Goal: Information Seeking & Learning: Learn about a topic

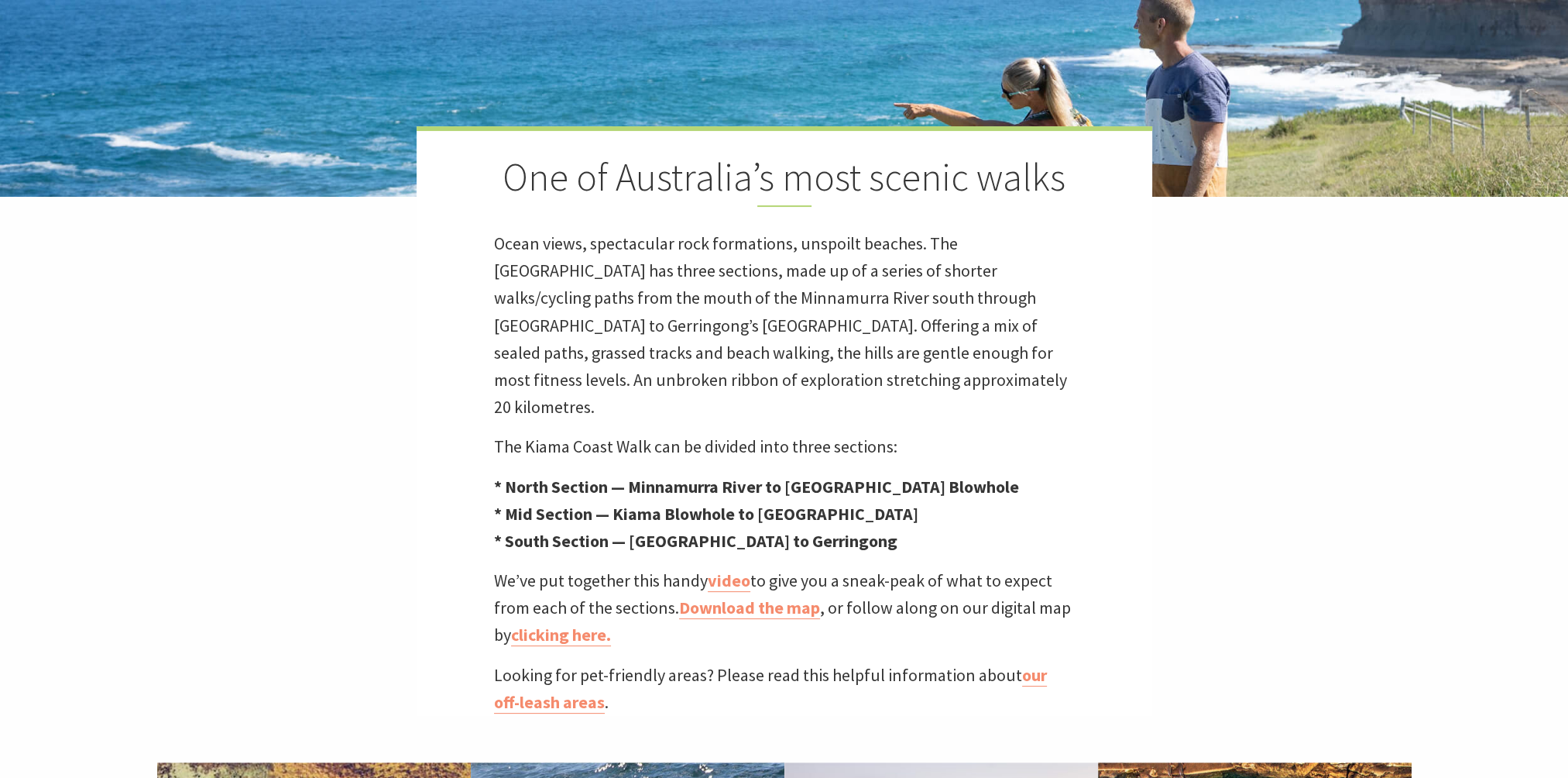
scroll to position [309, 0]
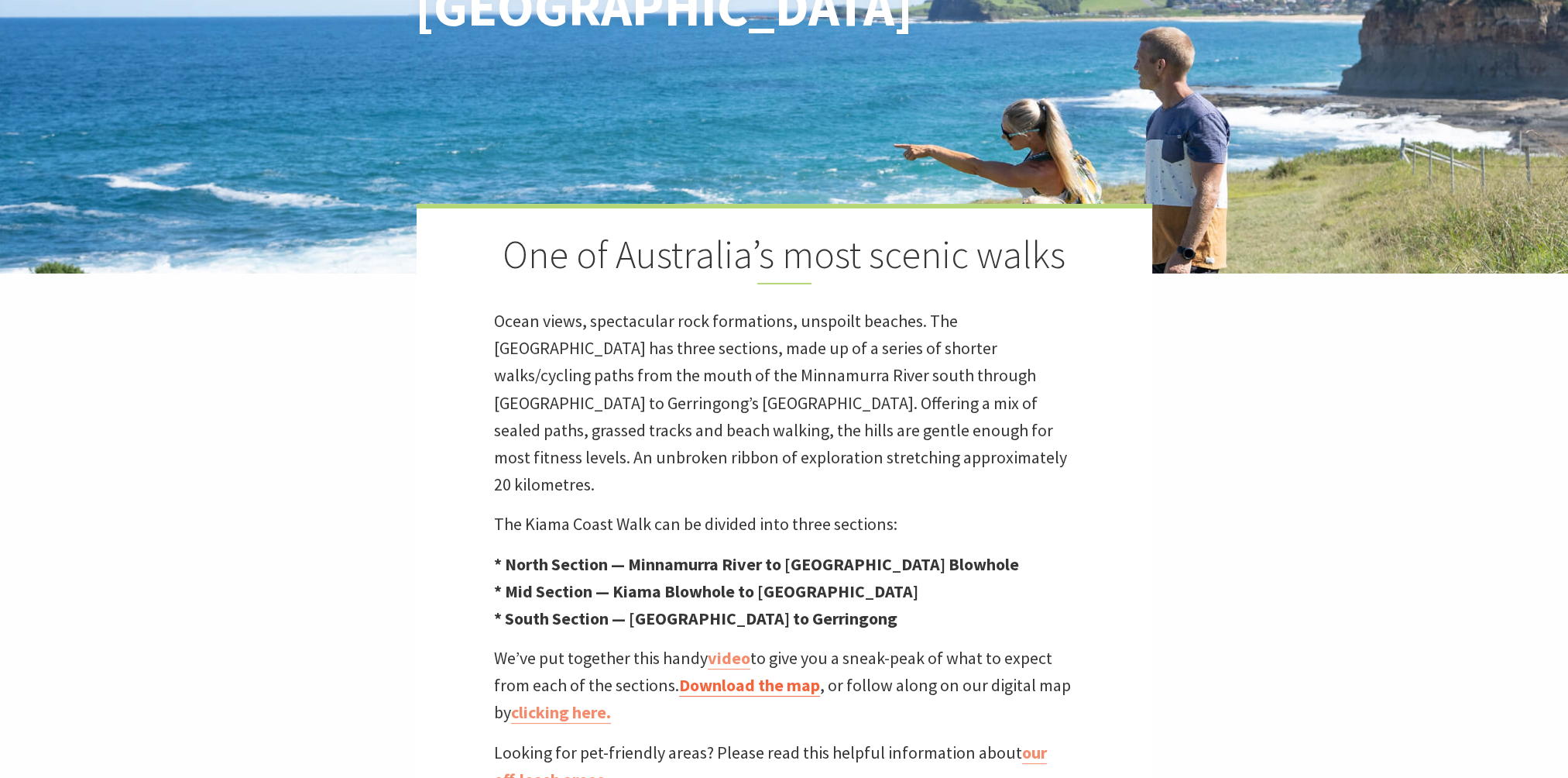
click at [748, 674] on link "Download the map" at bounding box center [749, 685] width 141 height 22
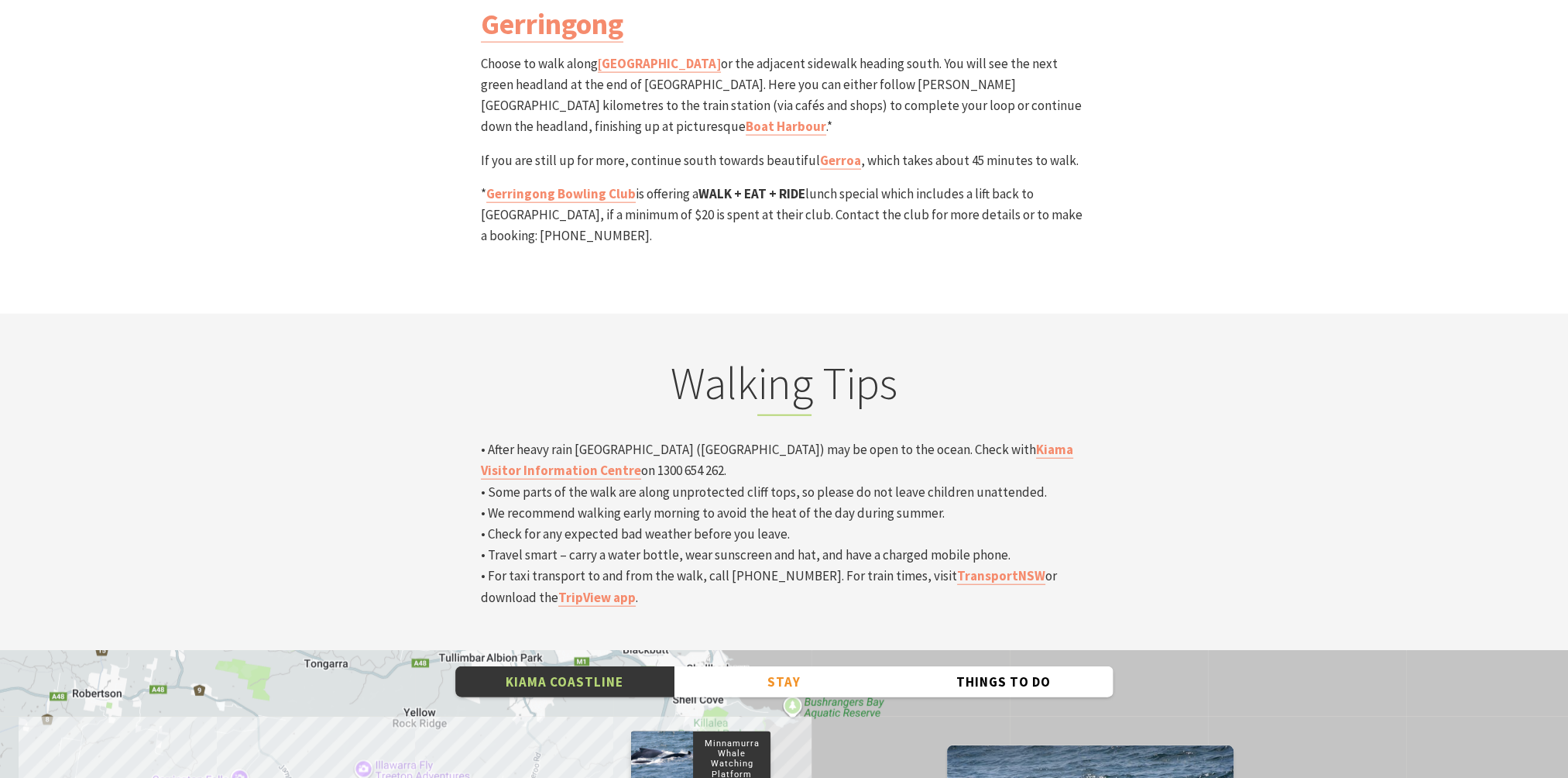
scroll to position [4493, 0]
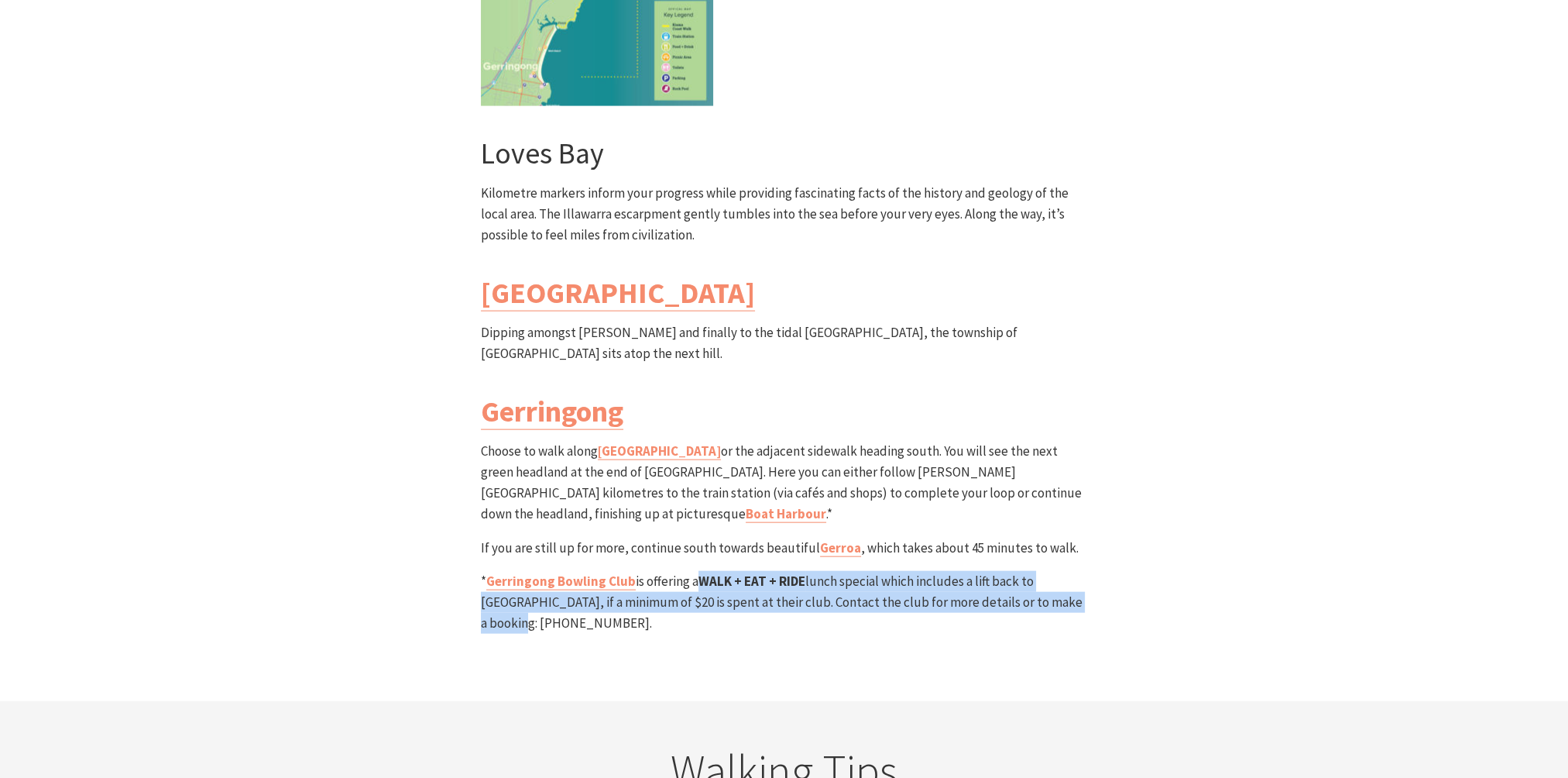
drag, startPoint x: 698, startPoint y: 428, endPoint x: 1048, endPoint y: 452, distance: 350.8
click at [1048, 571] on p "* Gerringong Bowling Club is offering a WALK + EAT + RIDE lunch special which i…" at bounding box center [784, 602] width 607 height 63
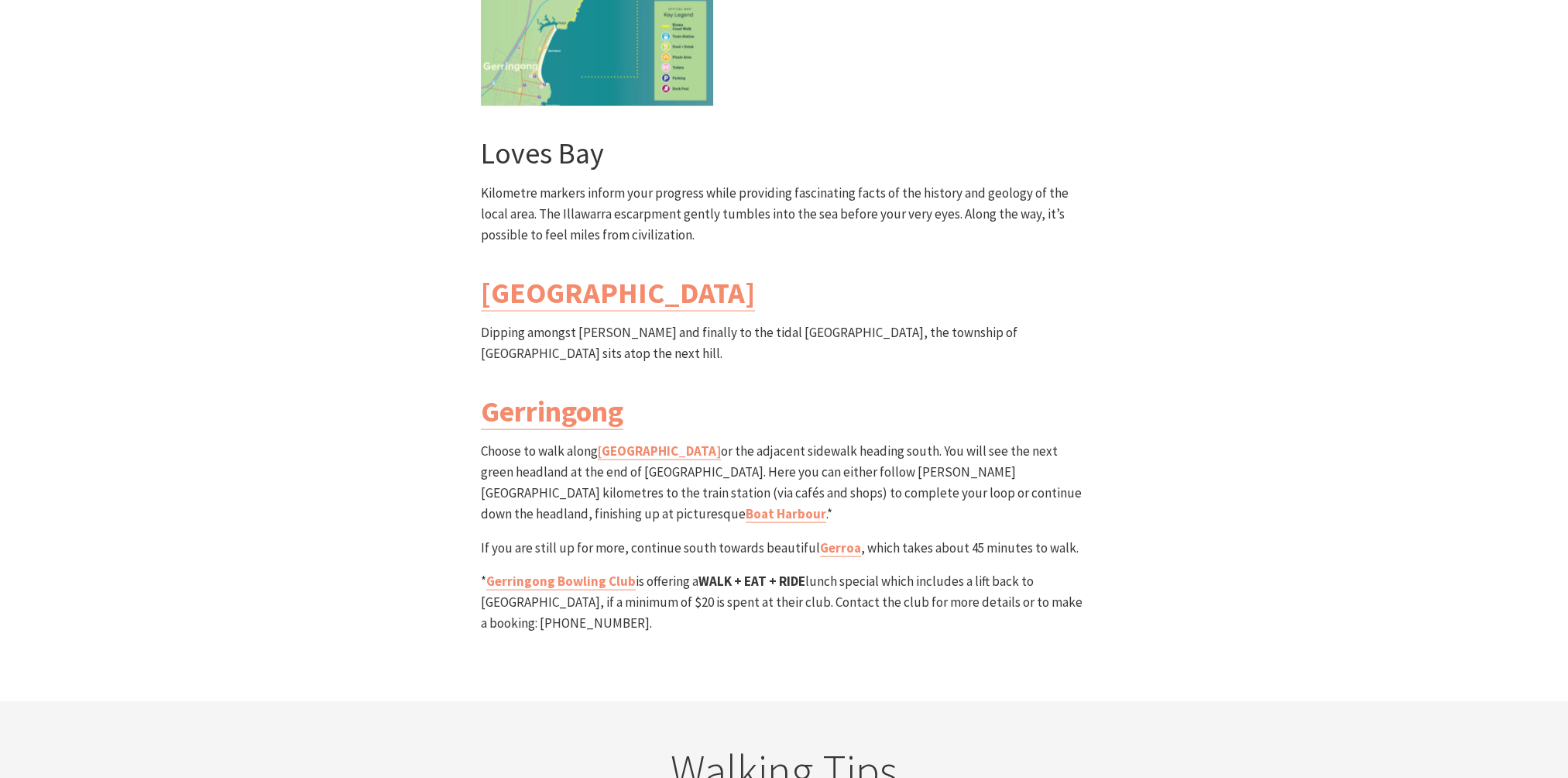
drag, startPoint x: 1048, startPoint y: 452, endPoint x: 871, endPoint y: 465, distance: 177.5
click at [871, 465] on div "South Section Loves Bay to Gerringong Walk Grade: Medium/Hard Distance: 6km Tim…" at bounding box center [784, 144] width 620 height 1115
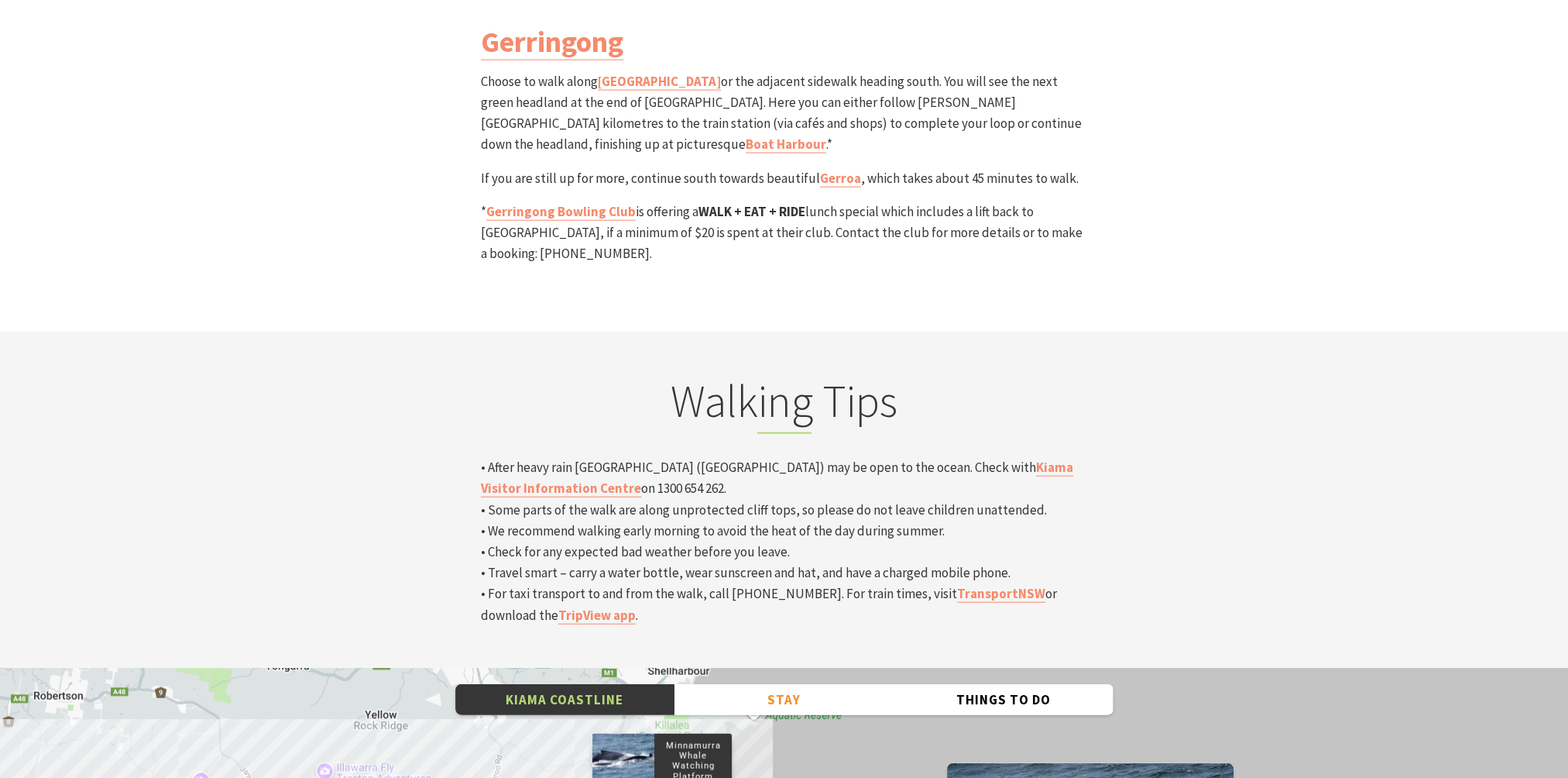
scroll to position [4890, 0]
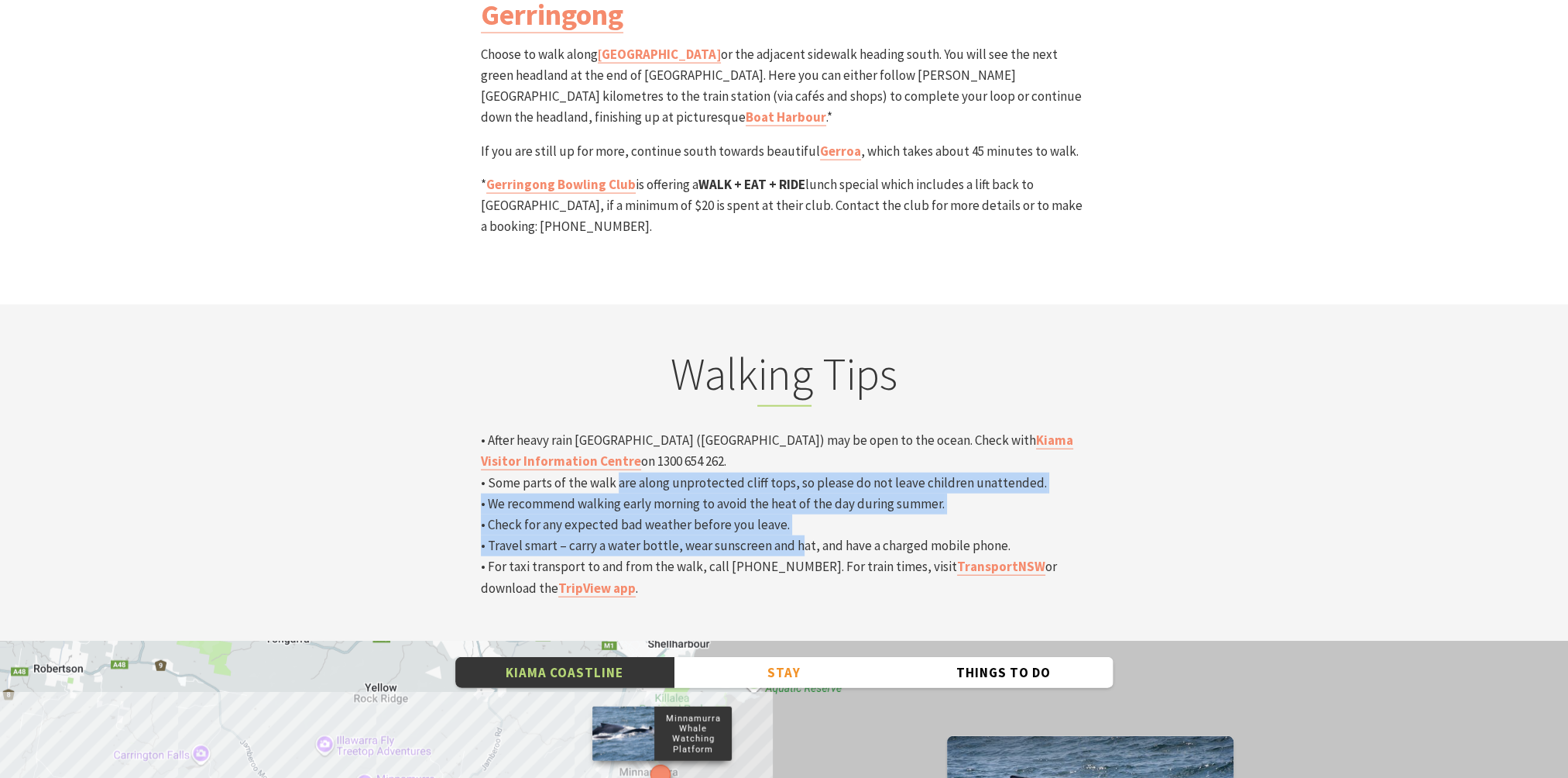
drag, startPoint x: 610, startPoint y: 306, endPoint x: 792, endPoint y: 370, distance: 192.9
click at [792, 430] on p "• After heavy rain Werri Lagoon (Gerringong) may be open to the ocean. Check wi…" at bounding box center [784, 514] width 607 height 169
drag, startPoint x: 792, startPoint y: 370, endPoint x: 680, endPoint y: 348, distance: 114.1
click at [680, 430] on p "• After heavy rain Werri Lagoon (Gerringong) may be open to the ocean. Check wi…" at bounding box center [784, 514] width 607 height 169
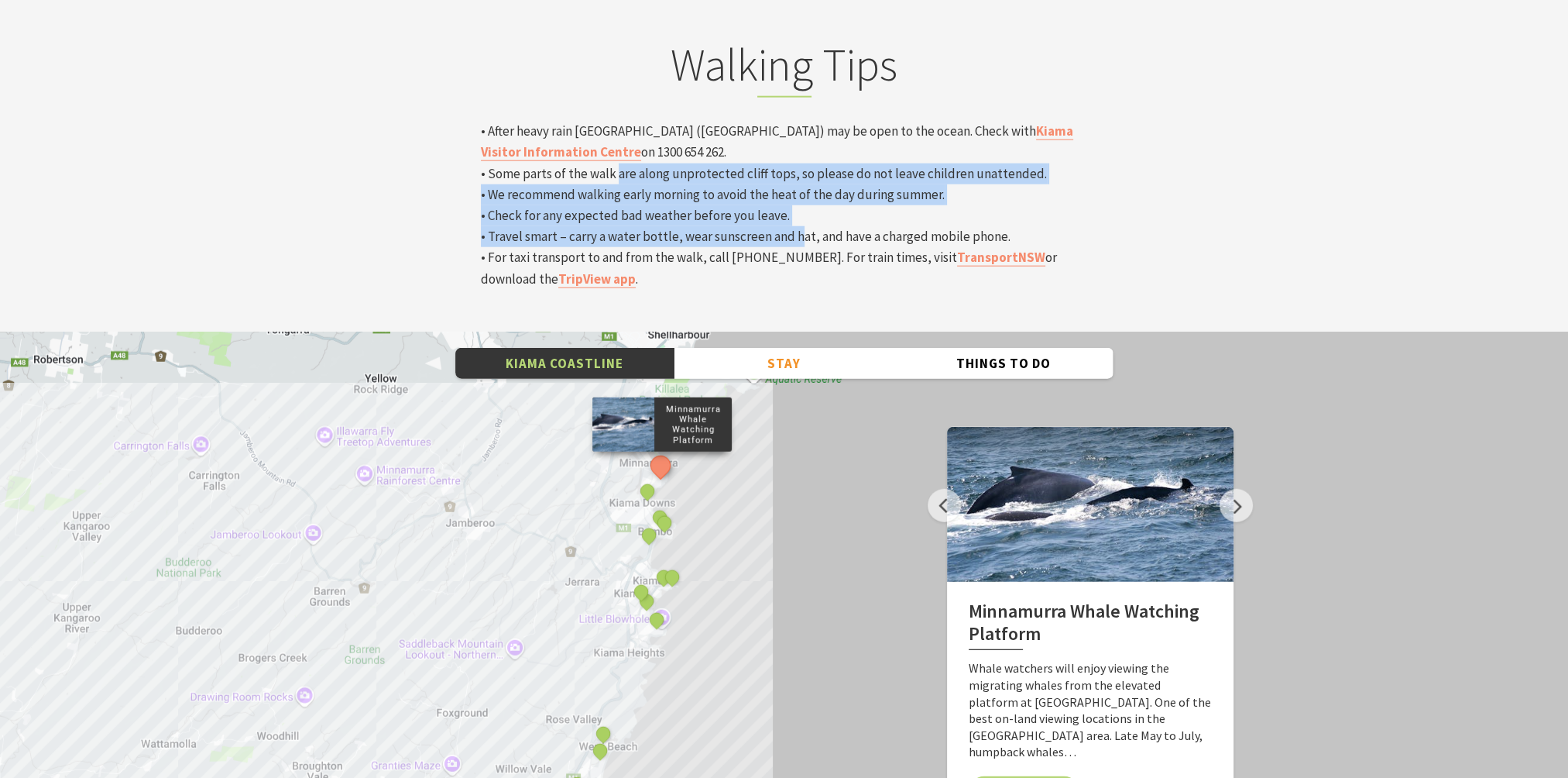
scroll to position [5277, 0]
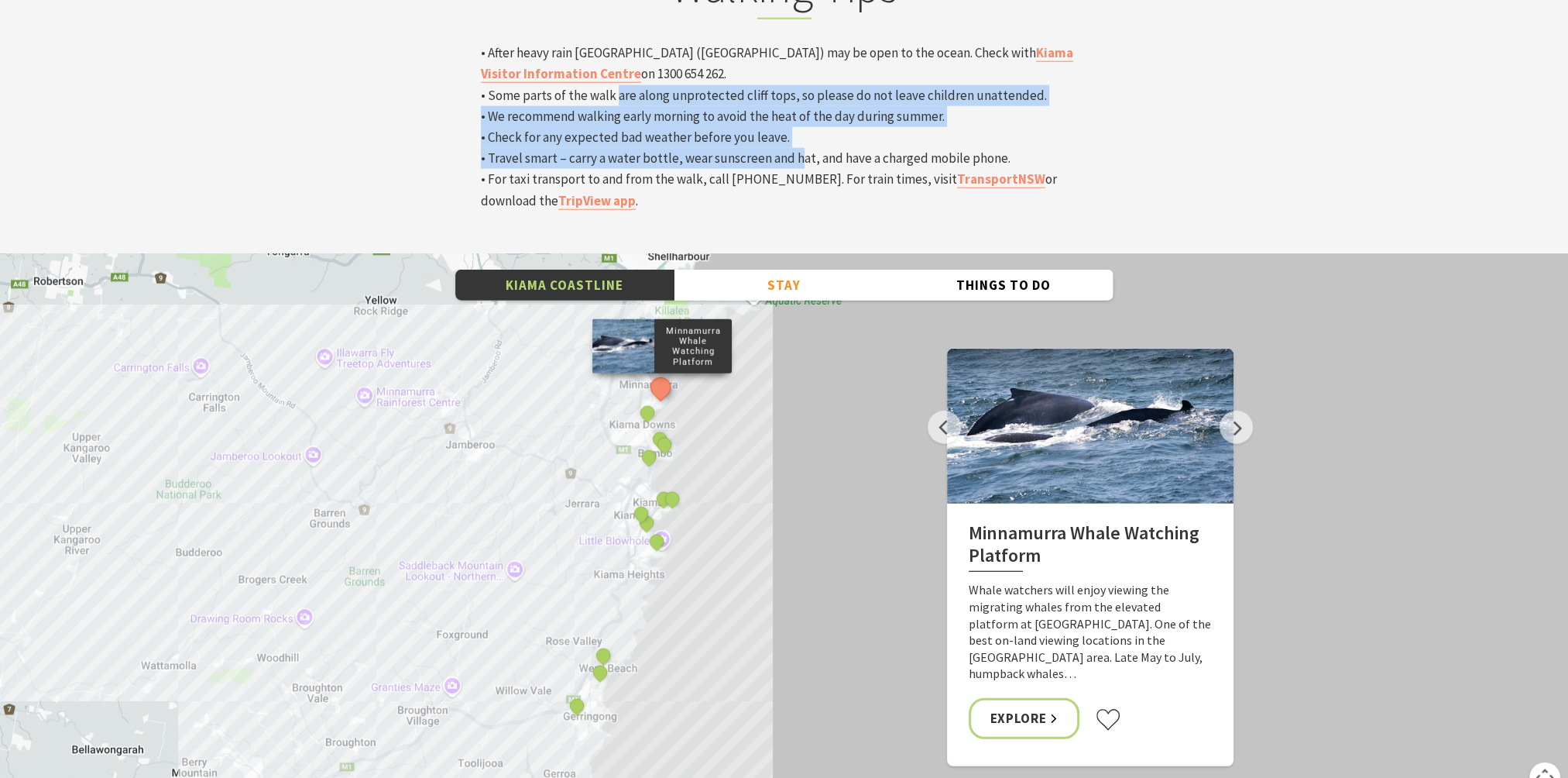
click at [658, 403] on div "Minnamurra Whale Watching Platform Gerringong Whale Watching Platform Werri Lag…" at bounding box center [784, 533] width 1568 height 558
click at [644, 424] on div "Minnamurra Whale Watching Platform Gerringong Whale Watching Platform Werri Lag…" at bounding box center [784, 533] width 1568 height 558
click at [635, 426] on div "Minnamurra Whale Watching Platform Gerringong Whale Watching Platform Werri Lag…" at bounding box center [784, 533] width 1568 height 558
click at [601, 641] on button "See detail about Werri Lagoon, Gerringong" at bounding box center [603, 656] width 29 height 29
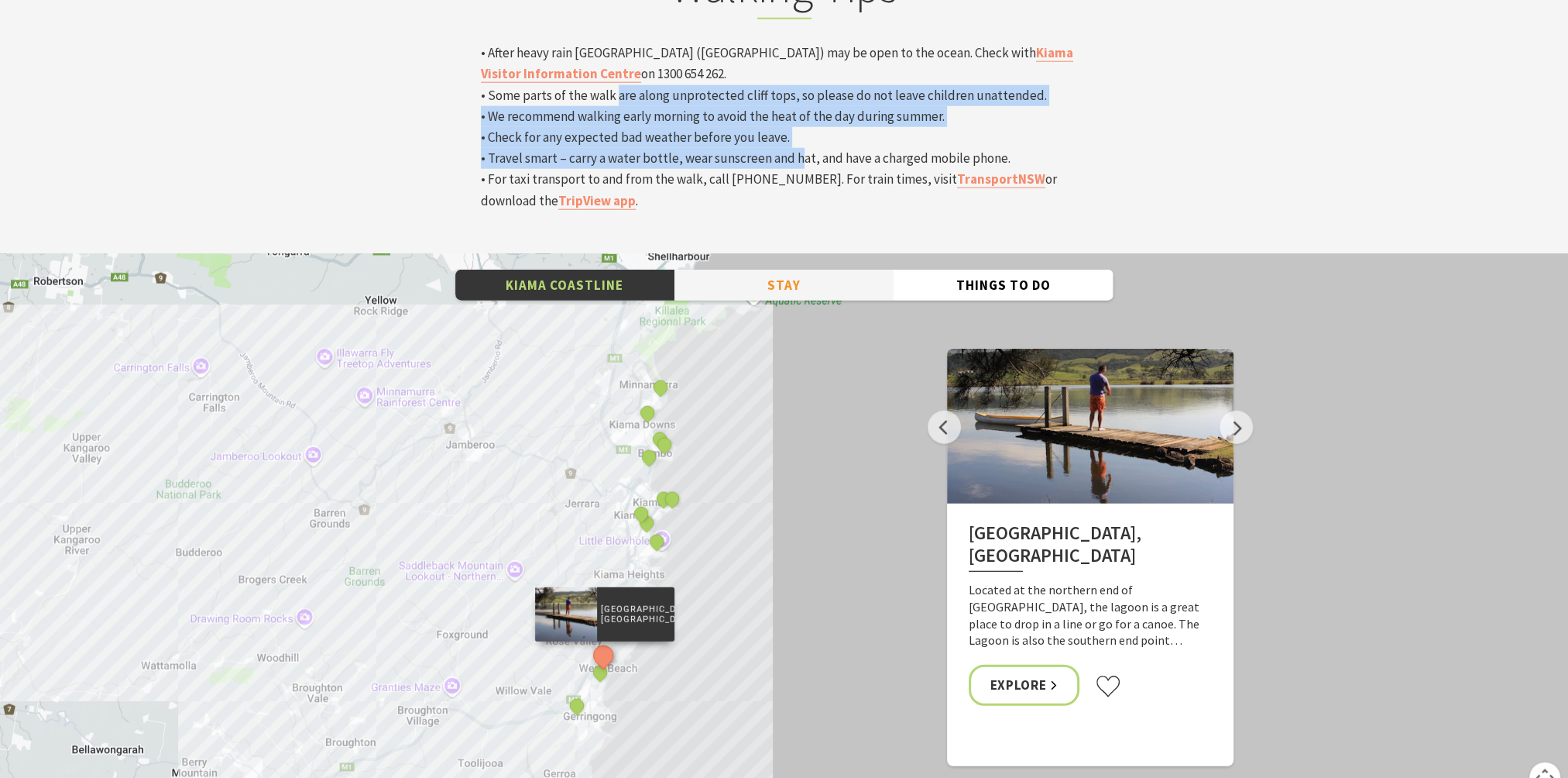
click at [775, 270] on button "Stay" at bounding box center [784, 285] width 219 height 32
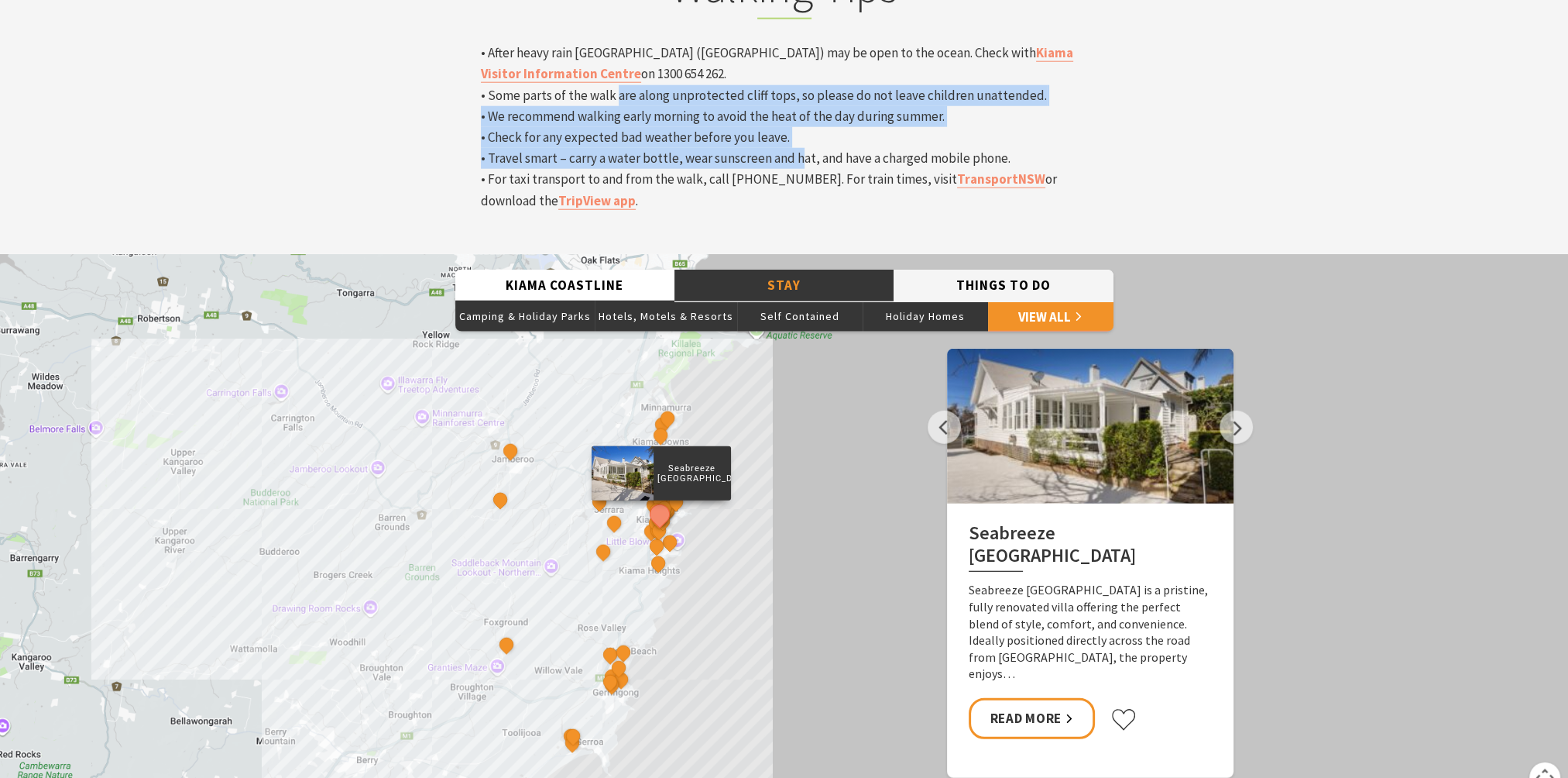
click at [948, 270] on button "Things To Do" at bounding box center [1004, 285] width 219 height 32
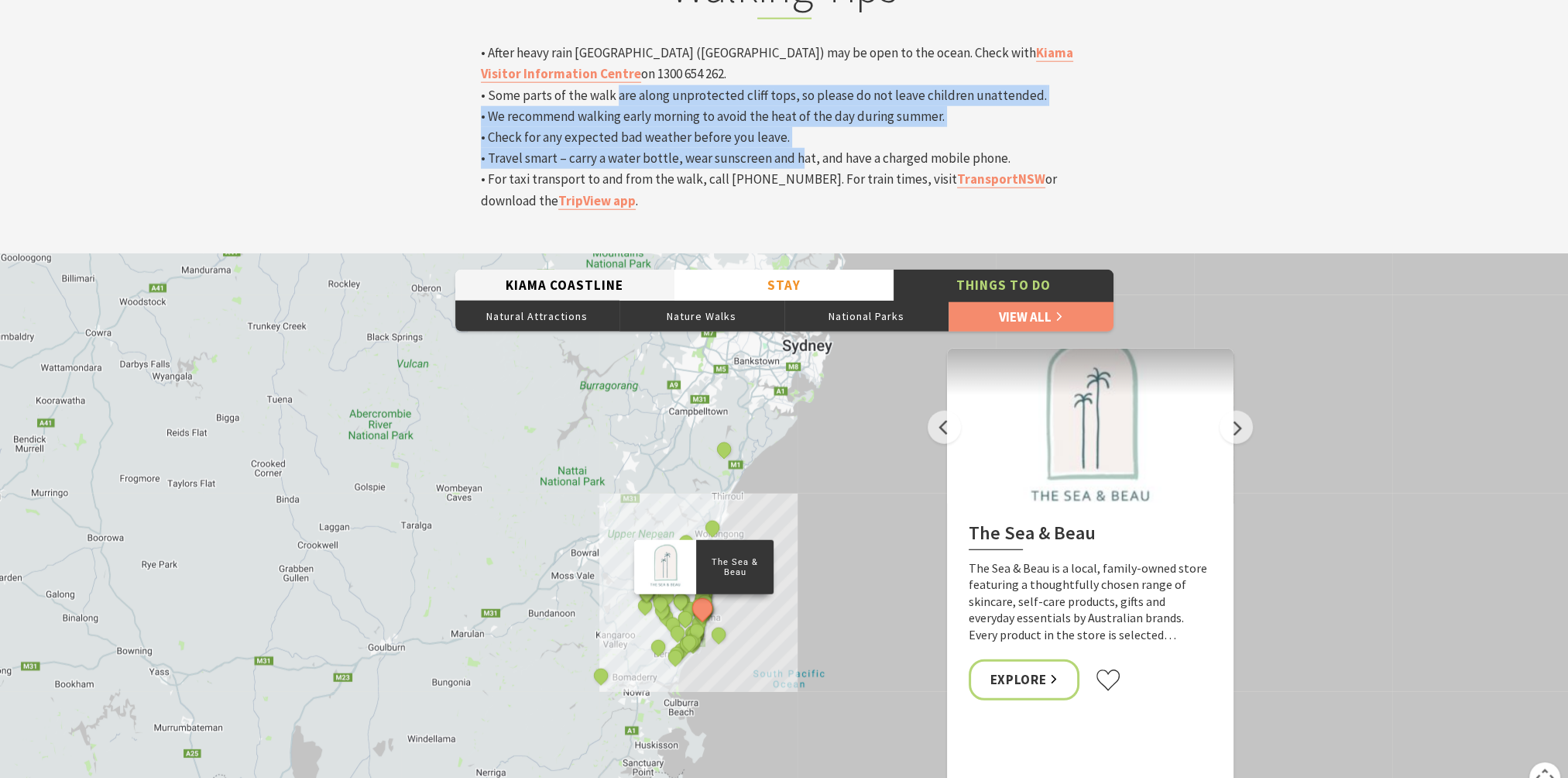
click at [598, 270] on button "Kiama Coastline" at bounding box center [565, 285] width 219 height 32
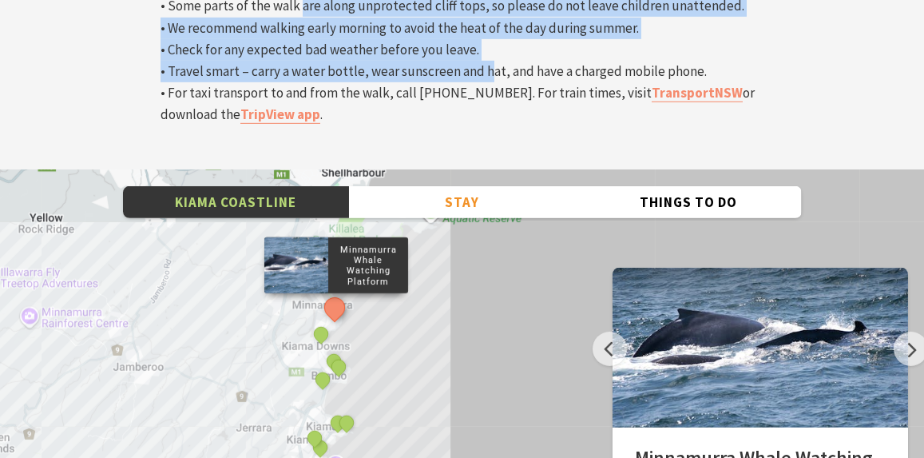
scroll to position [505, 943]
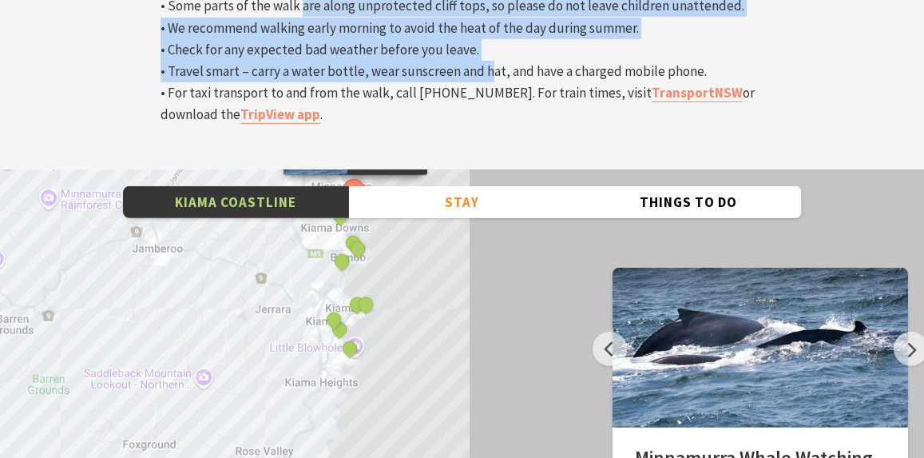
drag, startPoint x: 385, startPoint y: 314, endPoint x: 406, endPoint y: 186, distance: 129.5
click at [406, 185] on div "Minnamurra Whale Watching Platform Gerringong Whale Watching Platform Werri Lag…" at bounding box center [462, 457] width 924 height 575
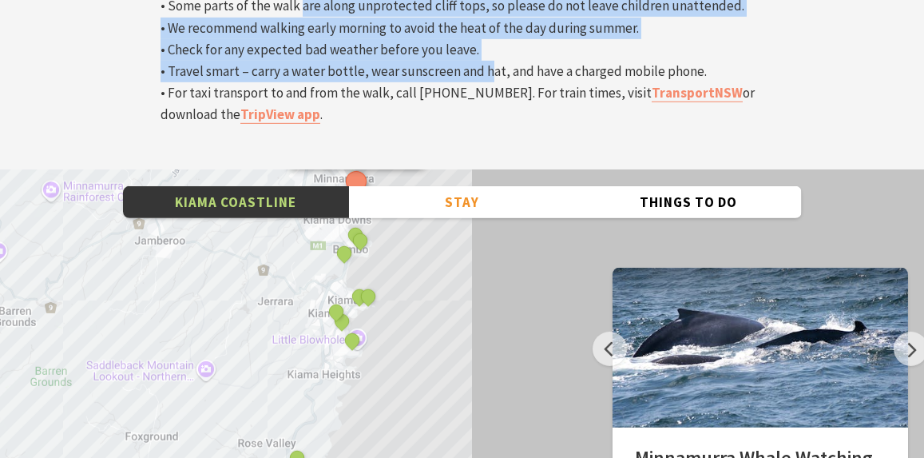
click at [353, 250] on div "Minnamurra Whale Watching Platform Gerringong Whale Watching Platform Werri Lag…" at bounding box center [462, 457] width 924 height 575
click at [344, 284] on div "Minnamurra Whale Watching Platform Gerringong Whale Watching Platform Werri Lag…" at bounding box center [462, 457] width 924 height 575
click at [310, 315] on div "Minnamurra Whale Watching Platform Gerringong Whale Watching Platform Werri Lag…" at bounding box center [462, 457] width 924 height 575
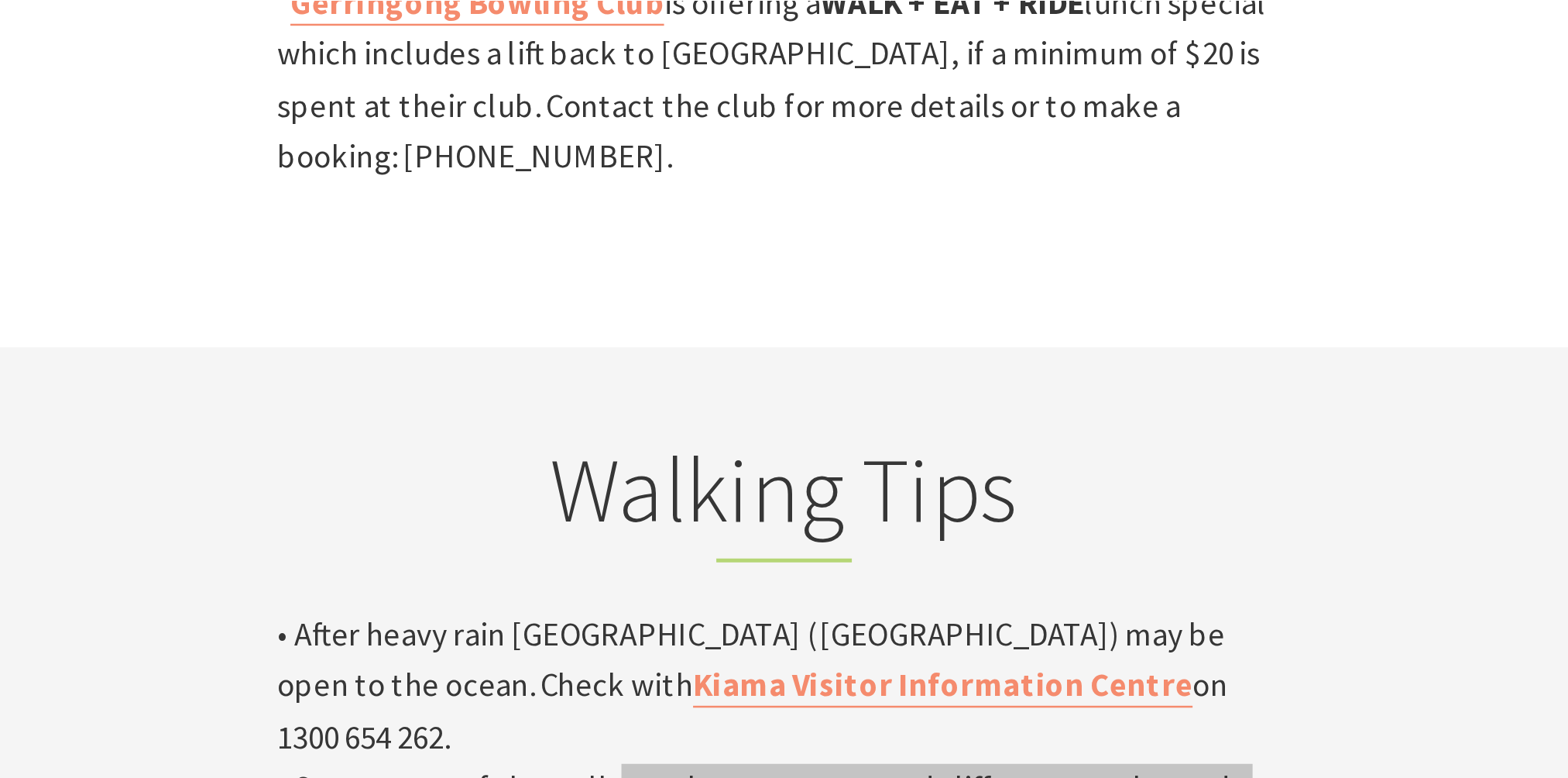
scroll to position [534, 1587]
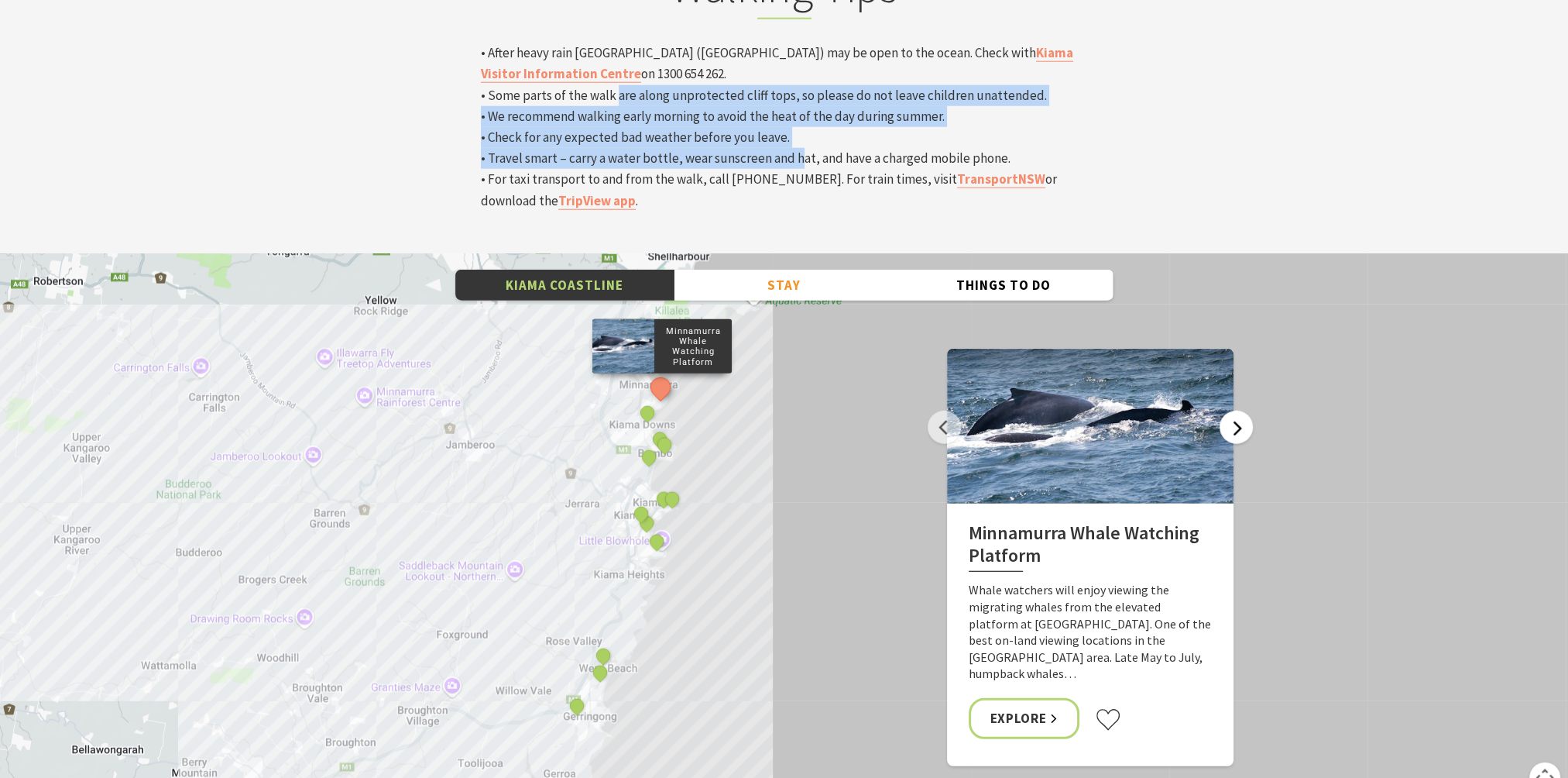
click at [1238, 410] on button "Next" at bounding box center [1236, 427] width 33 height 33
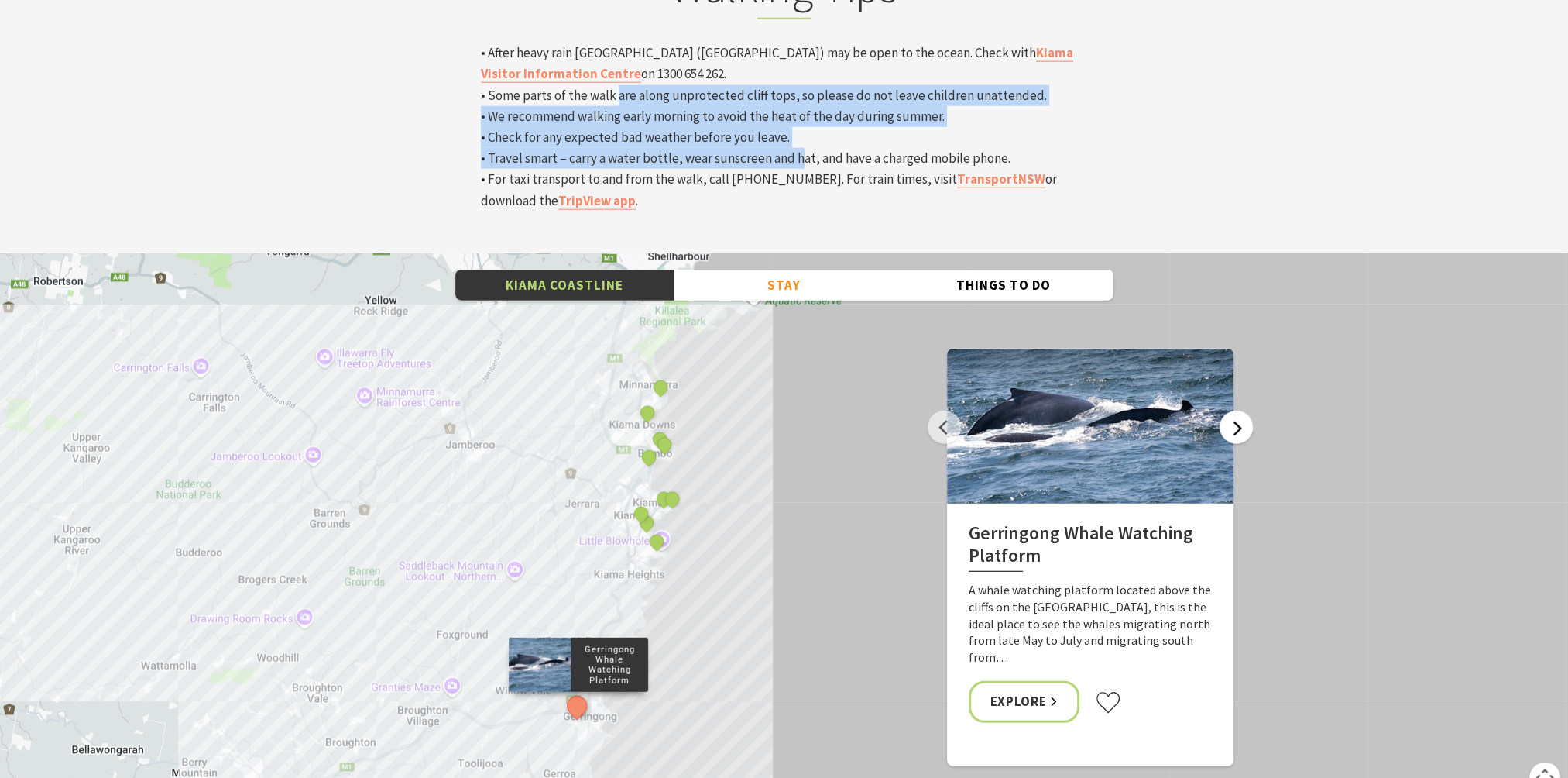
click at [1238, 410] on button "Next" at bounding box center [1236, 427] width 33 height 33
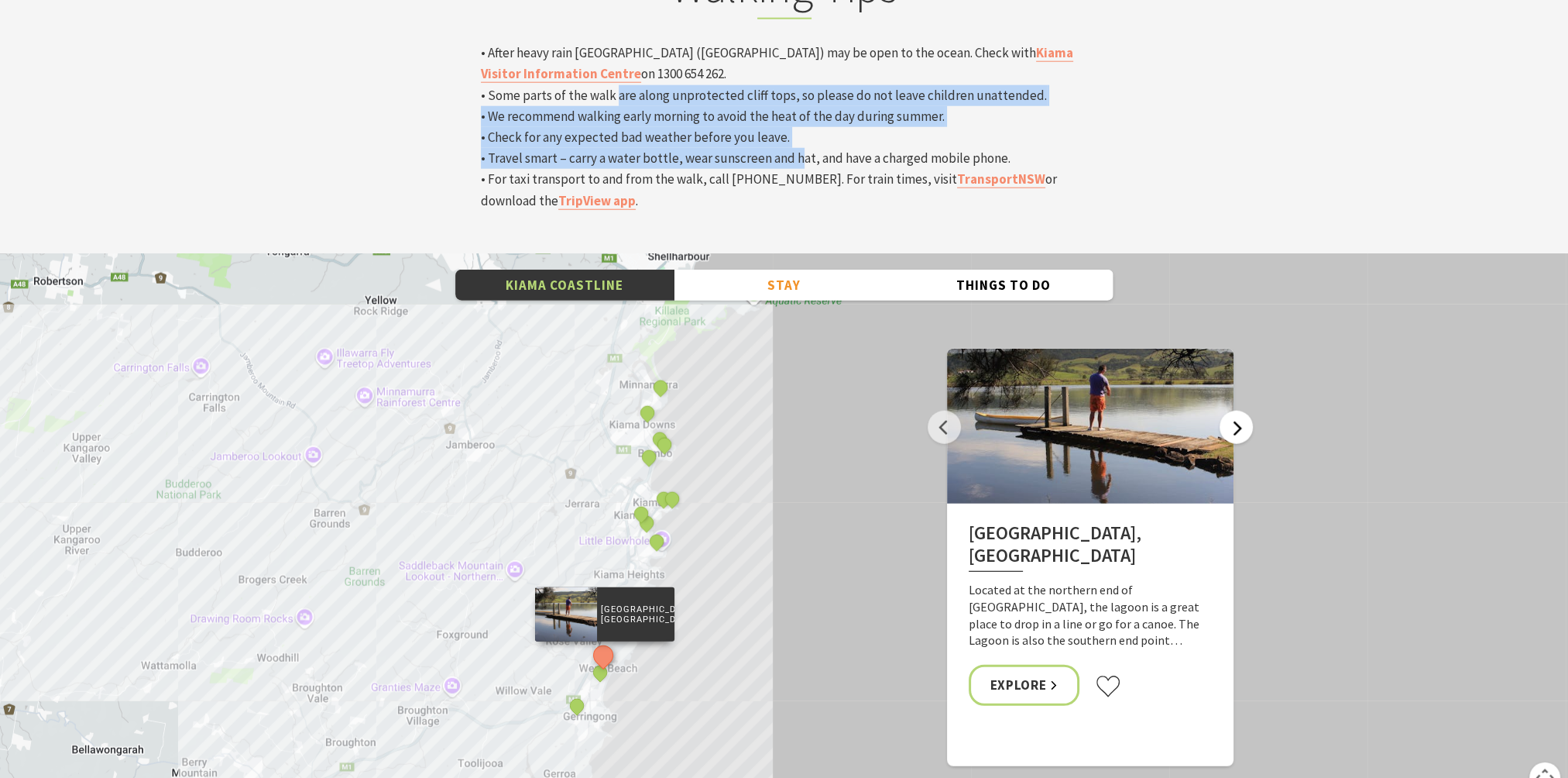
click at [1238, 410] on button "Next" at bounding box center [1236, 427] width 33 height 33
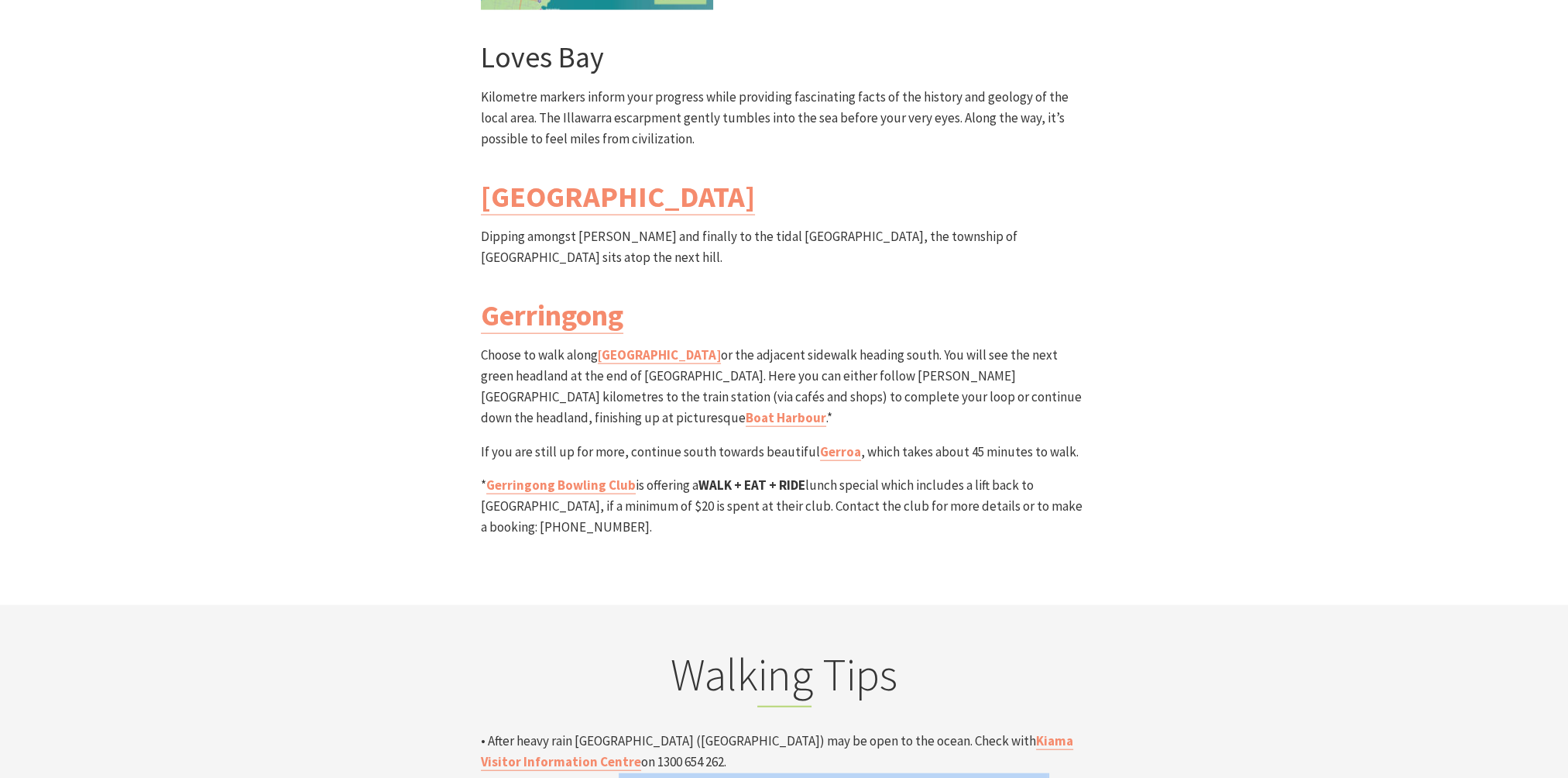
scroll to position [4580, 0]
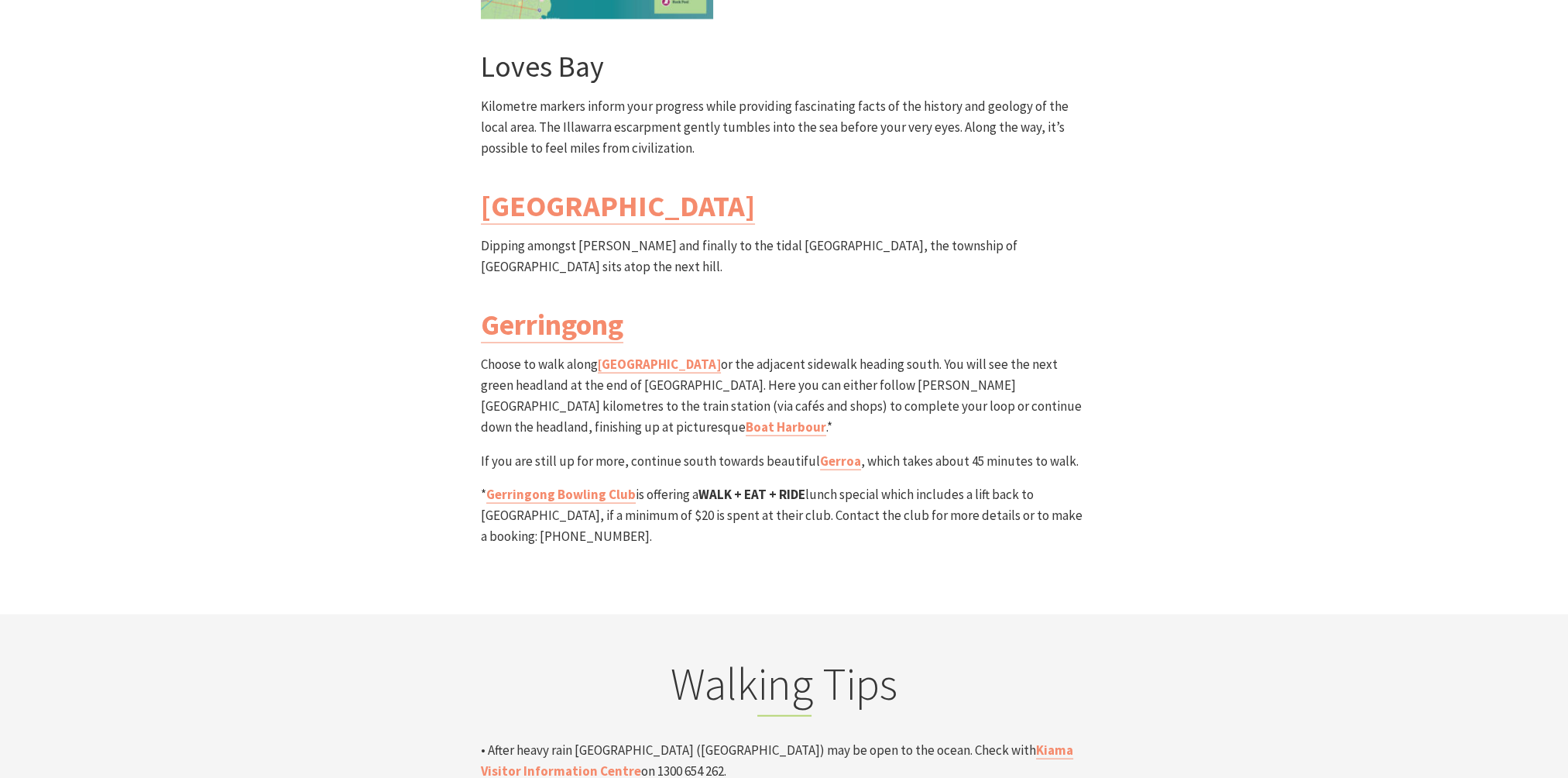
click at [1296, 419] on section "South Section Loves Bay to Gerringong Walk Grade: Medium/Hard Distance: 6km Tim…" at bounding box center [784, 35] width 1568 height 1157
